Goal: Transaction & Acquisition: Purchase product/service

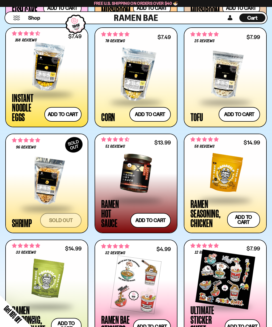
scroll to position [685, 0]
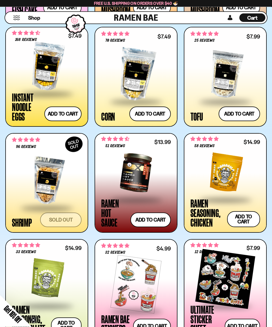
click at [150, 217] on button "Add to cart Add — Regular price $13.99 Regular price Sale price $13.99 Unit pri…" at bounding box center [150, 220] width 40 height 15
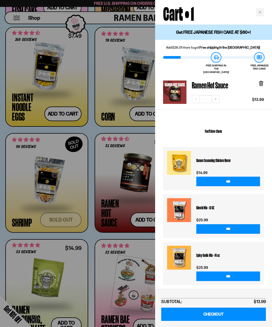
click at [256, 14] on div "Close cart" at bounding box center [260, 12] width 8 height 8
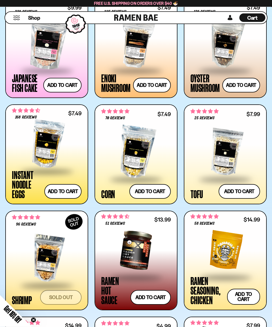
scroll to position [607, 0]
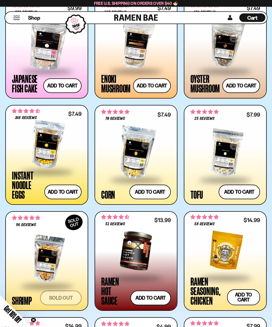
click at [64, 189] on button "Add to cart Add — Regular price $7.49 Regular price Sale price $7.49 Unit price…" at bounding box center [62, 192] width 37 height 15
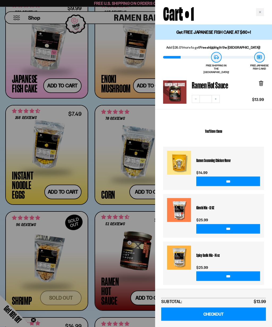
scroll to position [607, 0]
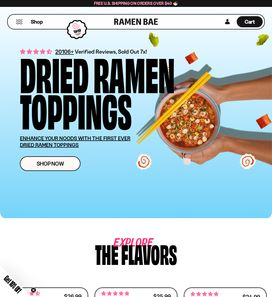
click at [250, 19] on span "Cart" at bounding box center [250, 22] width 10 height 6
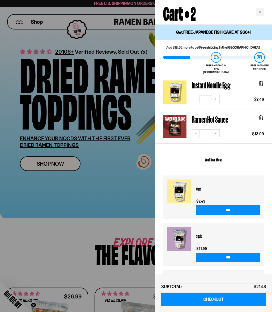
click at [91, 191] on div at bounding box center [136, 156] width 272 height 312
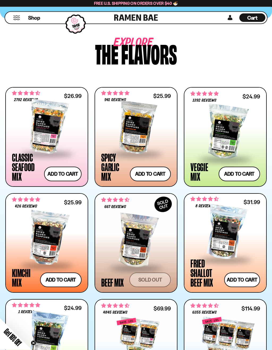
scroll to position [201, 0]
click at [147, 171] on button "Add to cart Add — Regular price $25.99 Regular price Sale price $25.99 Unit pri…" at bounding box center [150, 174] width 41 height 15
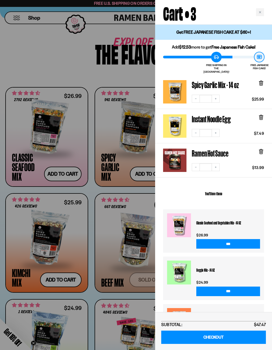
click at [207, 323] on div "SUBTOTAL: $47.47" at bounding box center [213, 325] width 105 height 6
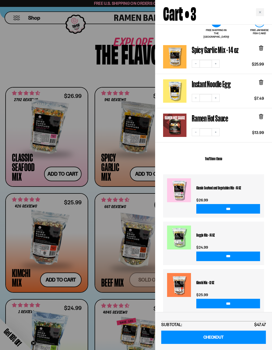
scroll to position [35, 0]
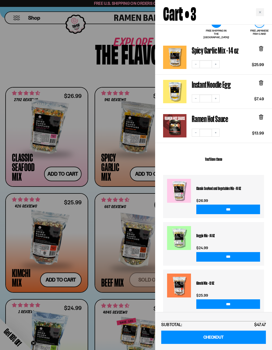
click at [257, 12] on div "Close cart" at bounding box center [260, 12] width 8 height 8
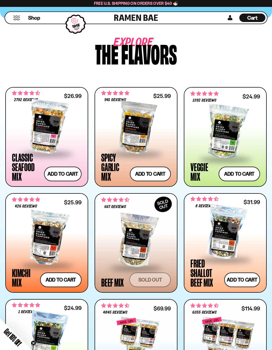
click at [244, 277] on button "Add to cart Add — Regular price $31.99 Regular price Sale price $31.99 Unit pri…" at bounding box center [242, 280] width 36 height 15
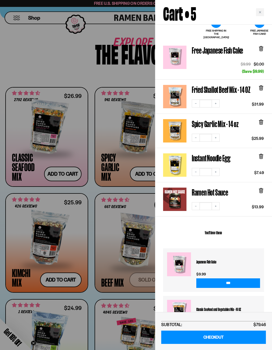
click at [226, 324] on link "CHECKOUT" at bounding box center [213, 338] width 105 height 14
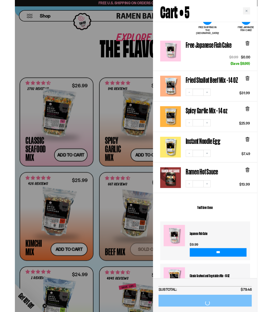
scroll to position [201, 0]
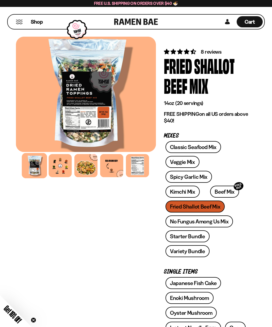
click at [251, 19] on span "Cart" at bounding box center [250, 22] width 10 height 6
